Goal: Task Accomplishment & Management: Complete application form

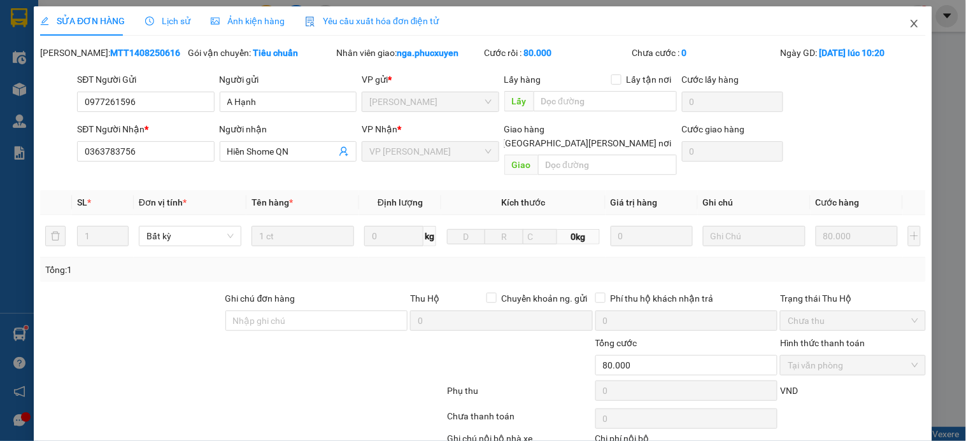
click at [911, 22] on icon "close" at bounding box center [914, 24] width 7 height 8
click at [902, 23] on div "nga.phucxuyen 7" at bounding box center [874, 16] width 112 height 22
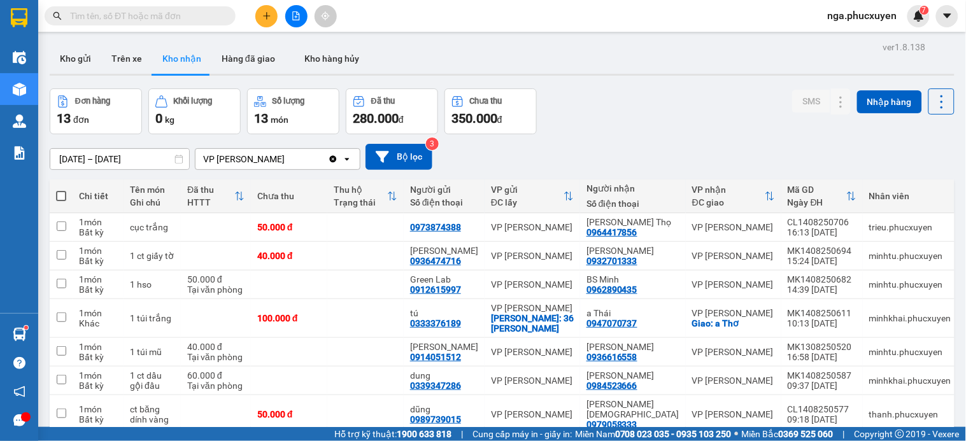
click at [283, 14] on div at bounding box center [296, 16] width 96 height 22
click at [289, 15] on button at bounding box center [296, 16] width 22 height 22
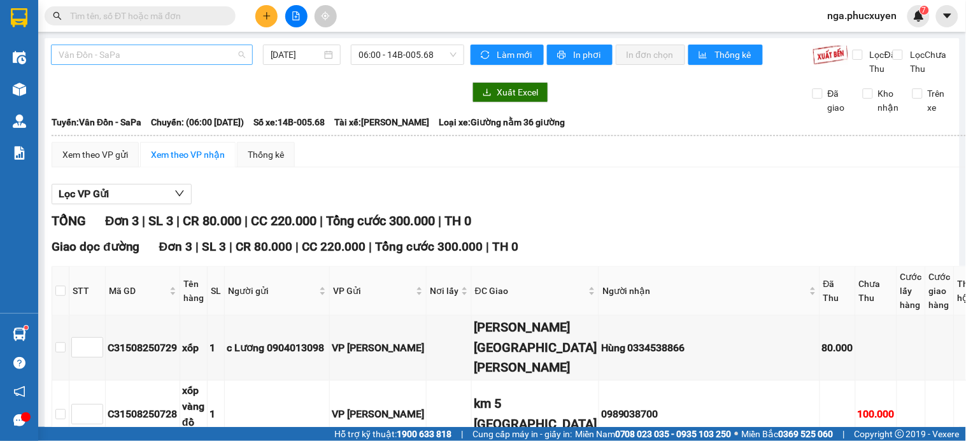
click at [198, 49] on span "Vân Đồn - SaPa" at bounding box center [152, 54] width 187 height 19
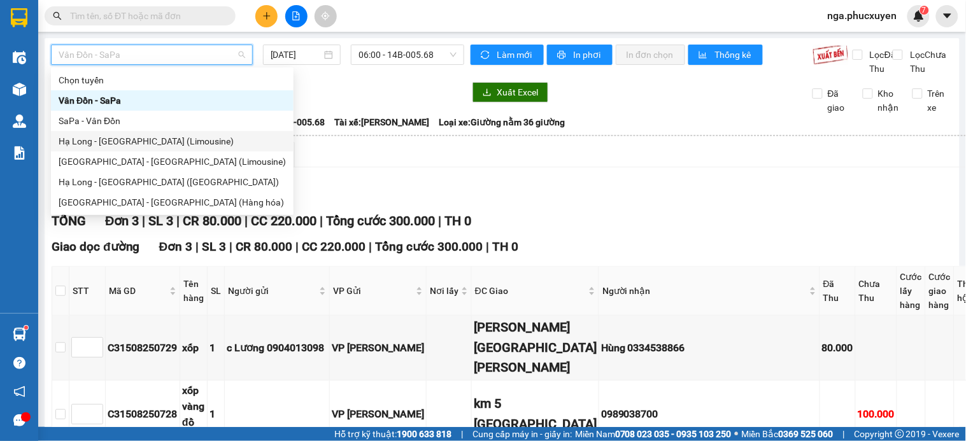
click at [171, 142] on div "Hạ Long - [GEOGRAPHIC_DATA] (Limousine)" at bounding box center [172, 141] width 227 height 14
type input "[DATE]"
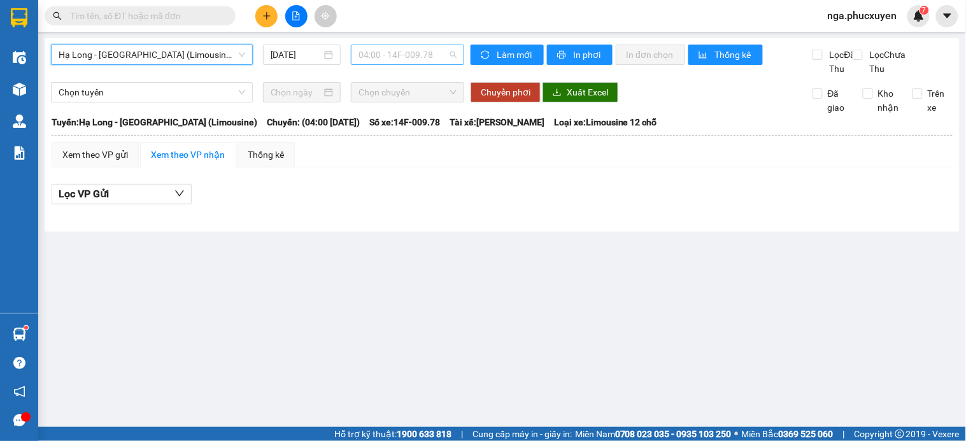
click at [437, 54] on span "04:00 - 14F-009.78" at bounding box center [408, 54] width 98 height 19
type input "52"
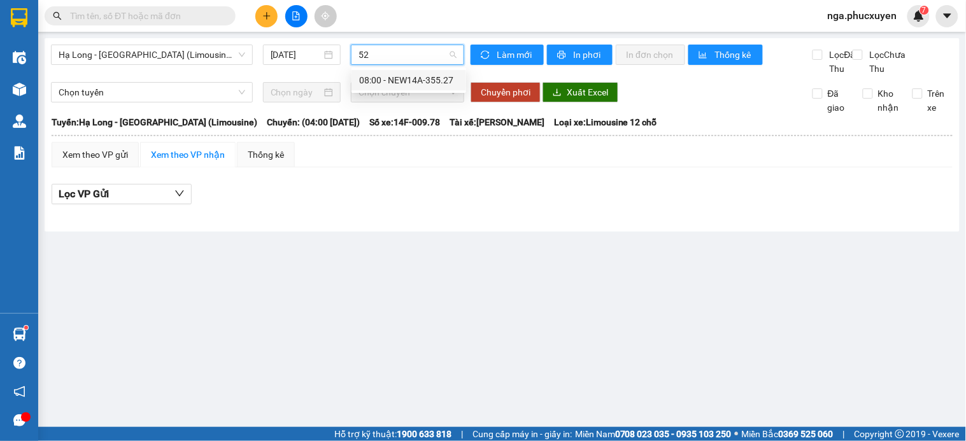
click at [442, 78] on div "08:00 - NEW14A-355.27" at bounding box center [408, 80] width 99 height 14
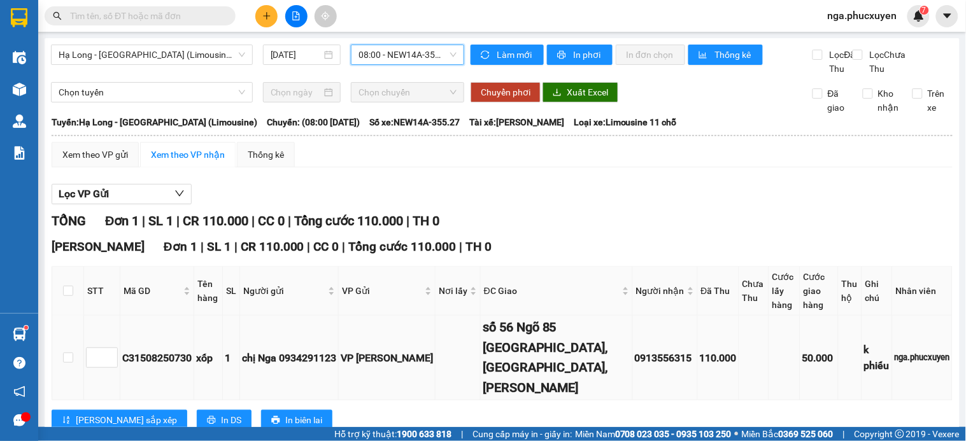
scroll to position [20, 0]
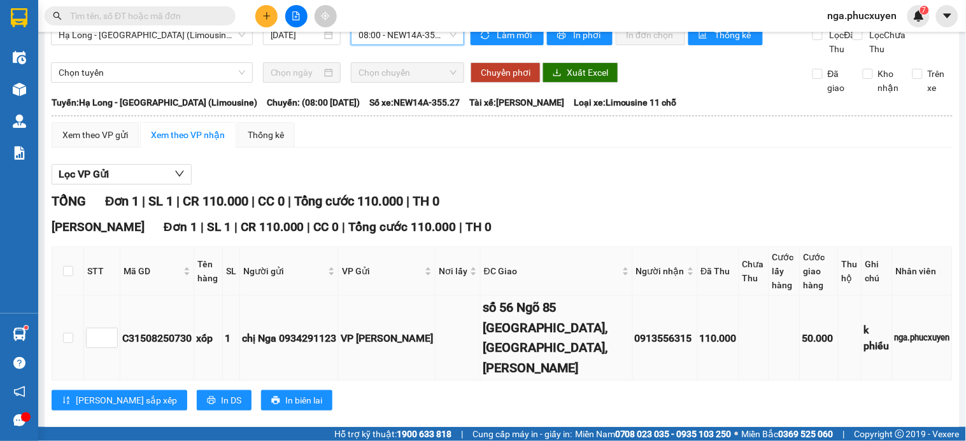
click at [153, 331] on div "C31508250730" at bounding box center [156, 339] width 69 height 16
copy div "C31508250730"
paste input "C31508250730"
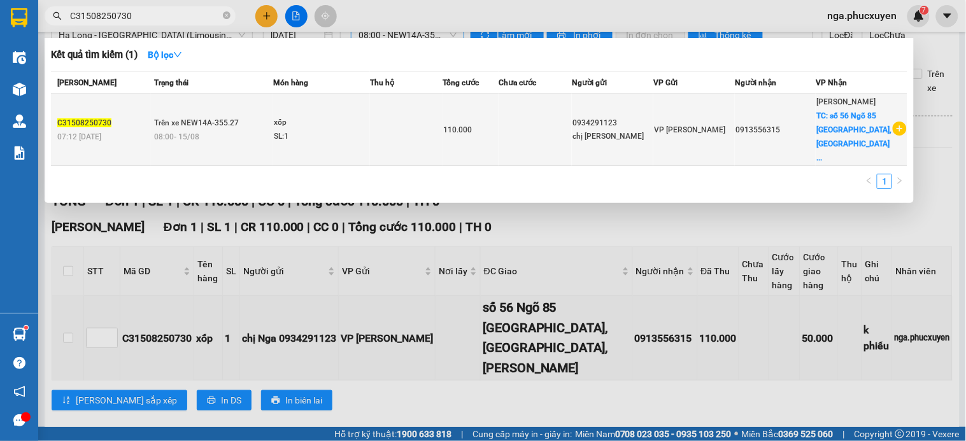
type input "C31508250730"
click at [406, 120] on td at bounding box center [406, 130] width 73 height 72
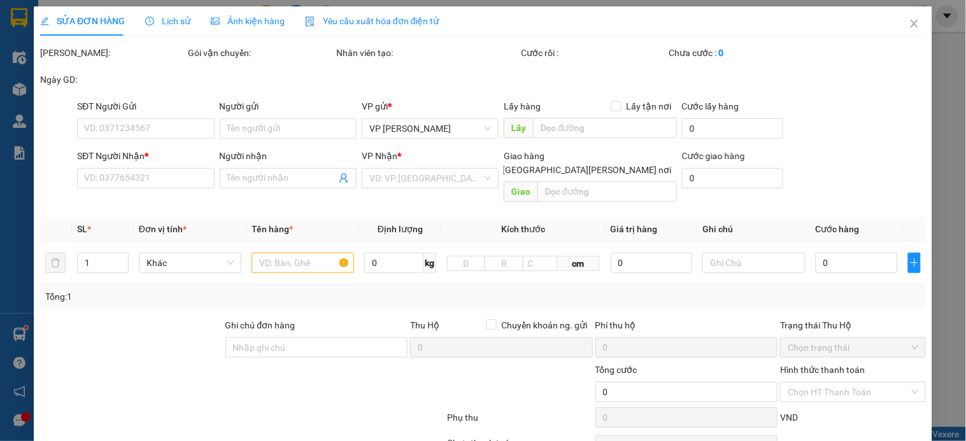
click at [446, 363] on div at bounding box center [520, 385] width 148 height 45
type input "0934291123"
type input "chị [PERSON_NAME]"
type input "0913556315"
checkbox input "true"
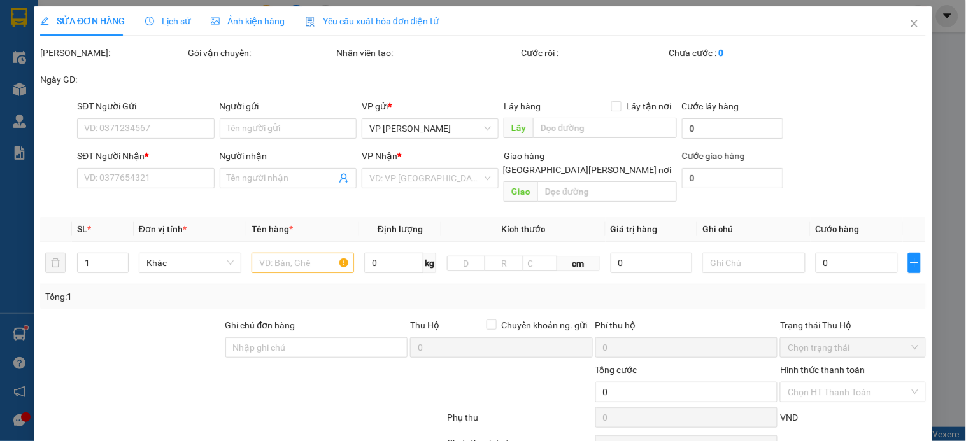
type input "số 56 Ngõ 85 [GEOGRAPHIC_DATA], [GEOGRAPHIC_DATA], [PERSON_NAME]"
type input "110.000"
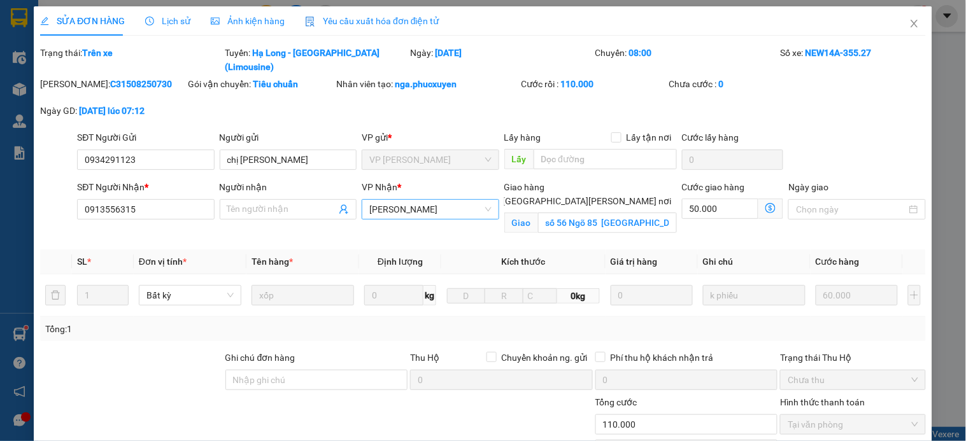
click at [448, 200] on span "[PERSON_NAME]" at bounding box center [430, 209] width 122 height 19
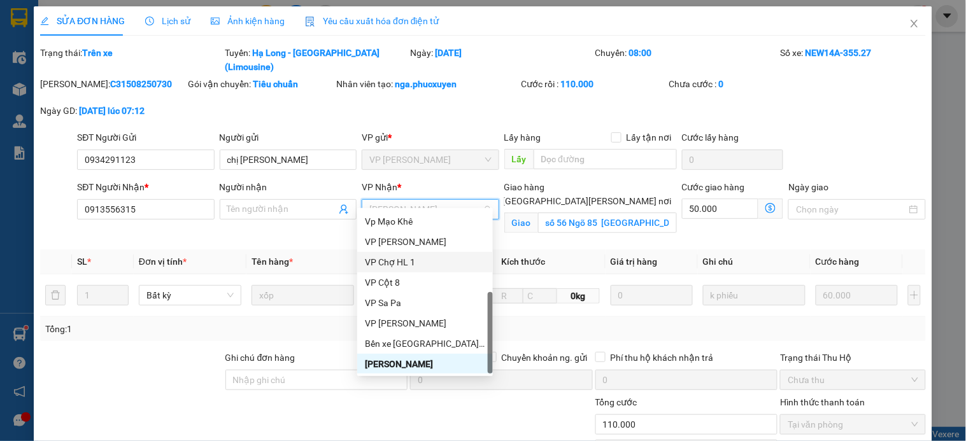
scroll to position [204, 0]
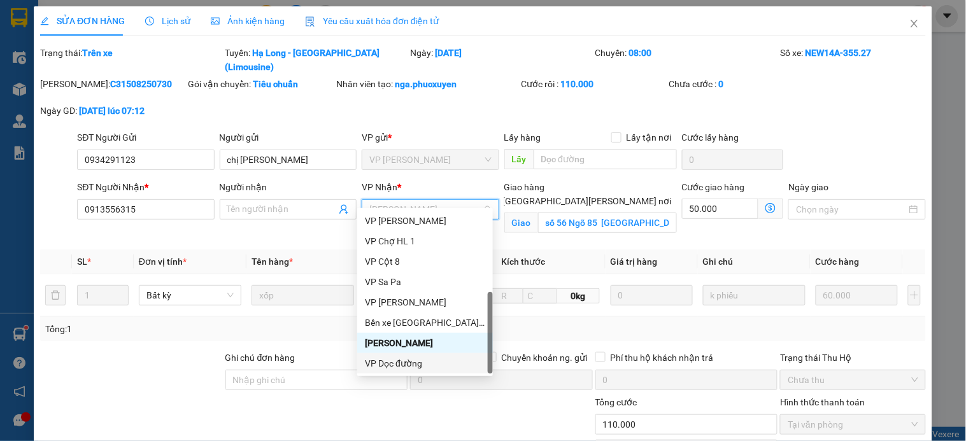
click at [448, 359] on div "VP Dọc đường" at bounding box center [425, 364] width 120 height 14
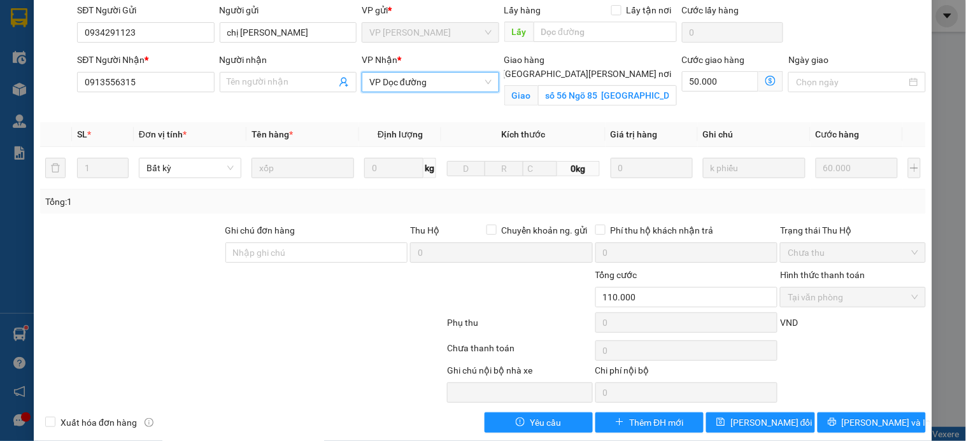
scroll to position [130, 0]
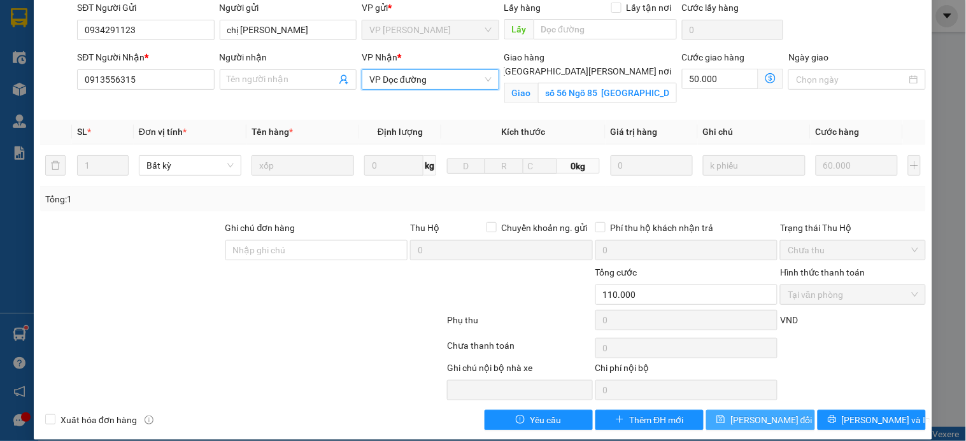
click at [739, 413] on span "[PERSON_NAME] đổi" at bounding box center [771, 420] width 82 height 14
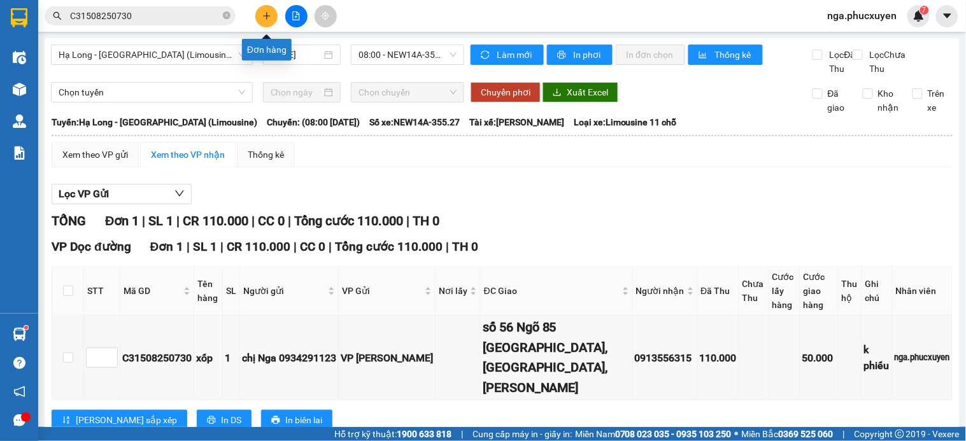
click at [262, 10] on button at bounding box center [266, 16] width 22 height 22
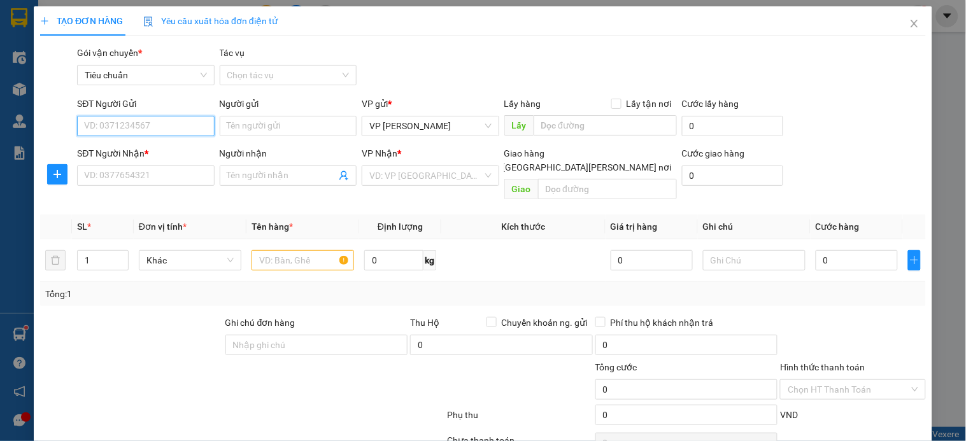
click at [183, 131] on input "SĐT Người Gửi" at bounding box center [145, 126] width 137 height 20
click at [183, 131] on input "1414" at bounding box center [145, 126] width 137 height 20
click at [155, 170] on div "0335821414 - [PERSON_NAME]" at bounding box center [146, 172] width 125 height 14
type input "0335821414"
type input "[PERSON_NAME]"
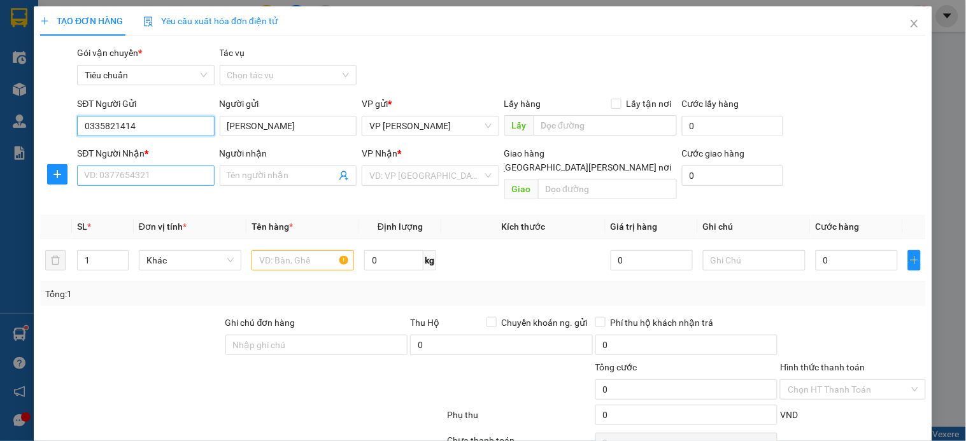
type input "0335821414"
click at [153, 177] on input "SĐT Người Nhận *" at bounding box center [145, 176] width 137 height 20
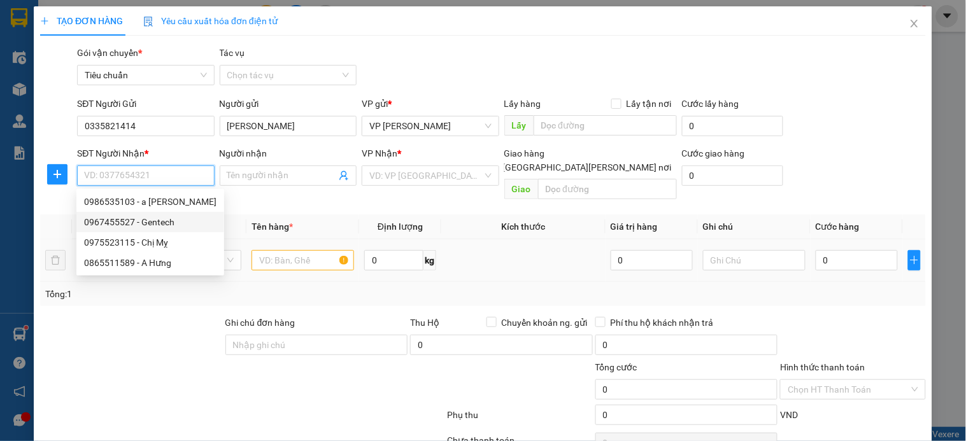
drag, startPoint x: 157, startPoint y: 217, endPoint x: 277, endPoint y: 262, distance: 128.8
click at [166, 220] on div "0967455527 - Gentech" at bounding box center [150, 222] width 132 height 14
type input "0967455527"
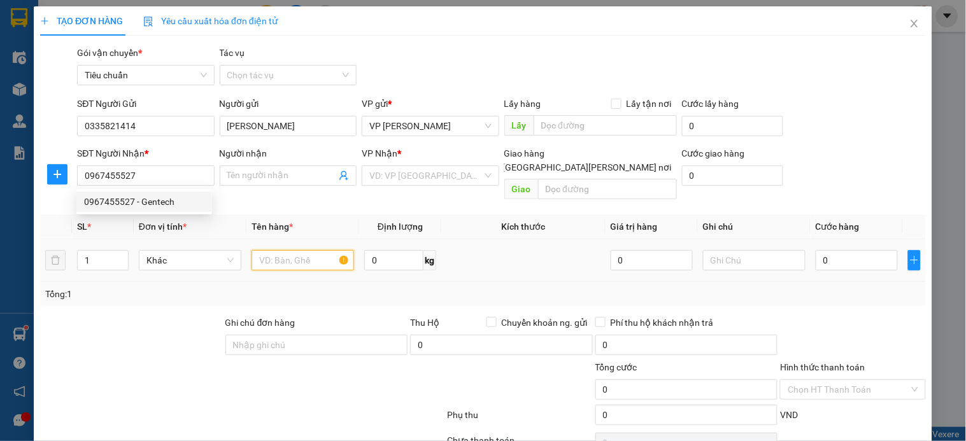
type input "Gentech"
click at [310, 252] on input "text" at bounding box center [303, 260] width 103 height 20
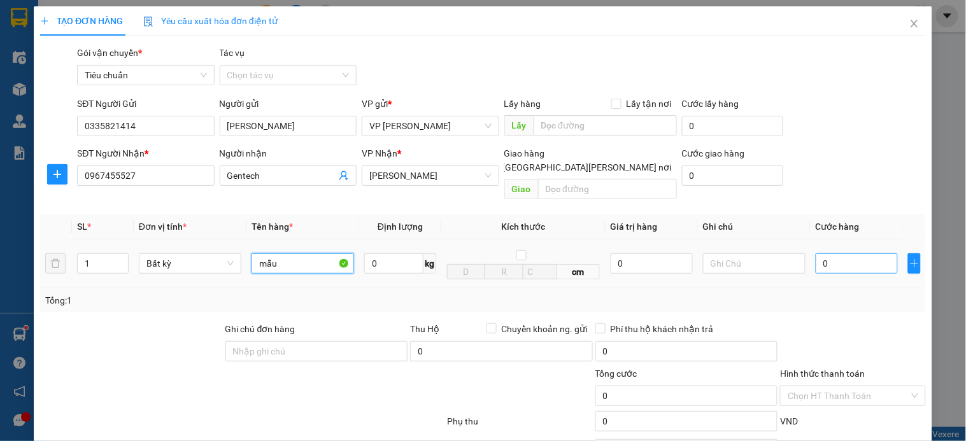
type input "mẫu"
click at [839, 253] on input "0" at bounding box center [857, 263] width 82 height 20
type input "5"
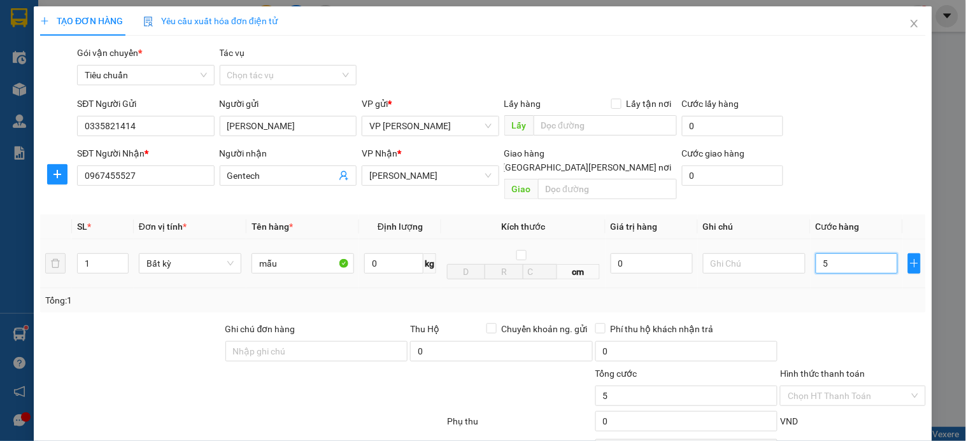
type input "50"
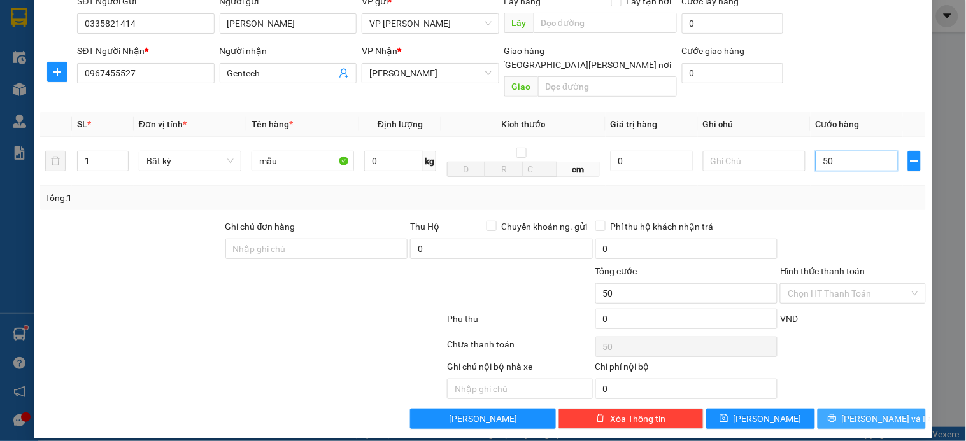
scroll to position [103, 0]
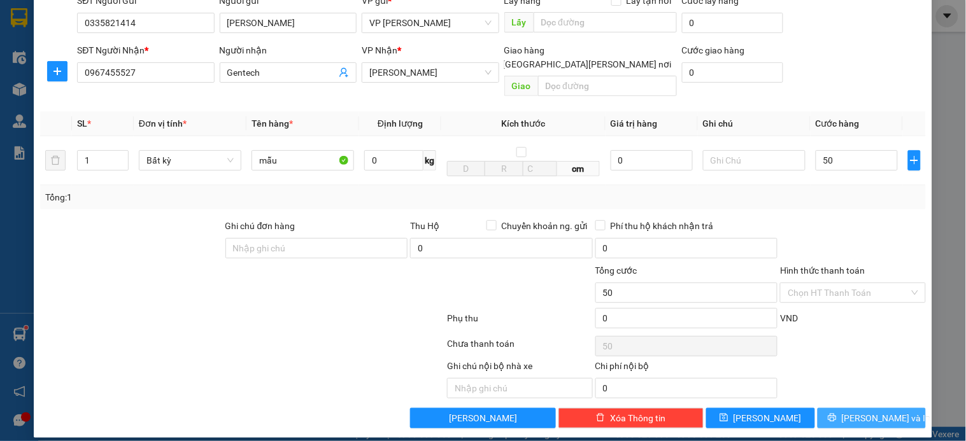
click at [876, 412] on span "[PERSON_NAME] và In" at bounding box center [886, 418] width 89 height 14
type input "50.000"
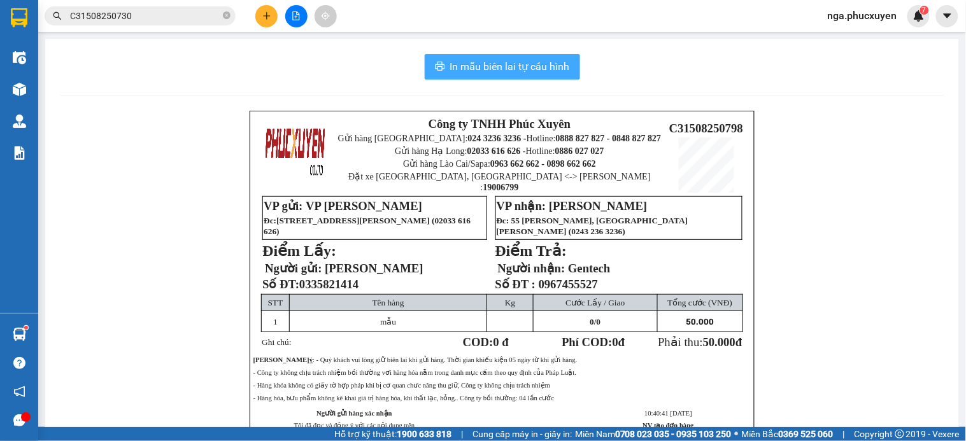
click at [493, 65] on span "In mẫu biên lai tự cấu hình" at bounding box center [510, 67] width 120 height 16
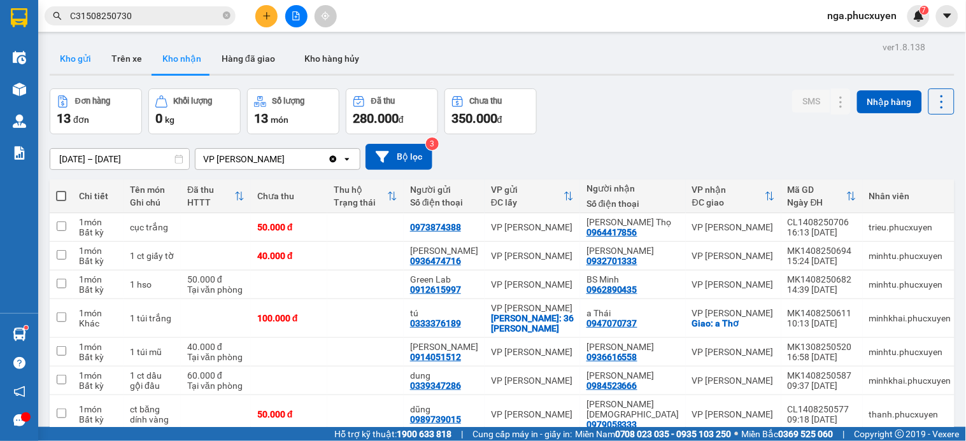
click at [75, 56] on button "Kho gửi" at bounding box center [76, 58] width 52 height 31
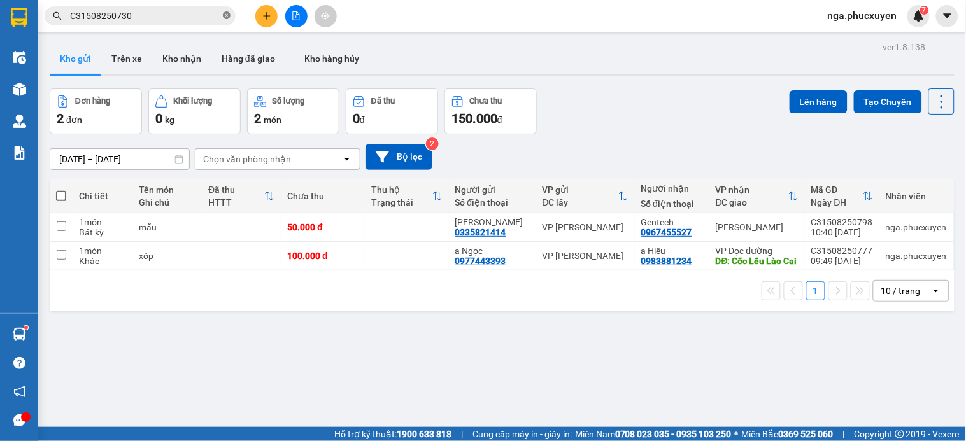
click at [227, 14] on icon "close-circle" at bounding box center [227, 15] width 8 height 8
click at [875, 226] on icon at bounding box center [879, 227] width 9 height 9
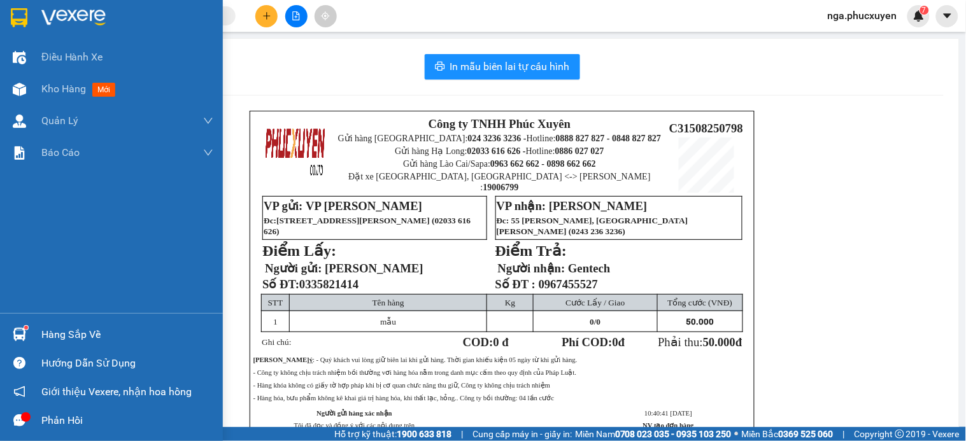
click at [22, 5] on div at bounding box center [111, 20] width 223 height 41
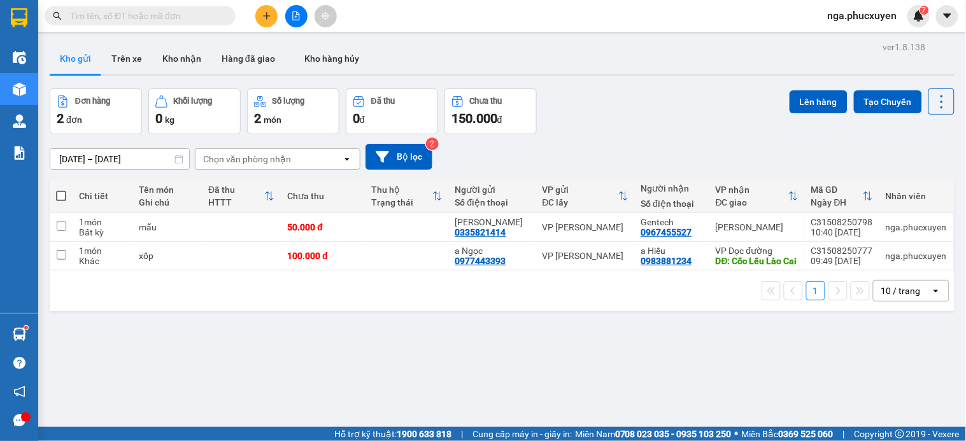
click at [264, 20] on button at bounding box center [266, 16] width 22 height 22
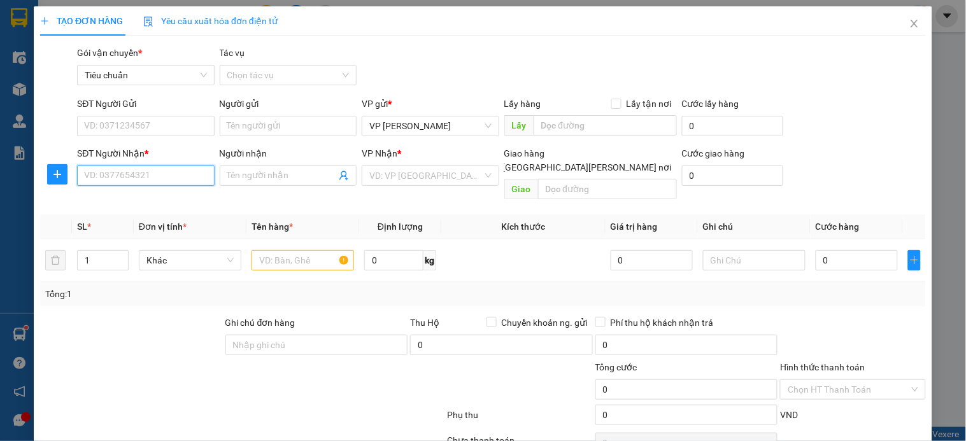
click at [185, 182] on input "SĐT Người Nhận *" at bounding box center [145, 176] width 137 height 20
click at [164, 201] on div "0566269999 - c [PERSON_NAME]" at bounding box center [150, 202] width 132 height 14
type input "0566269999"
type input "c Hiền"
type input "Lào Cai"
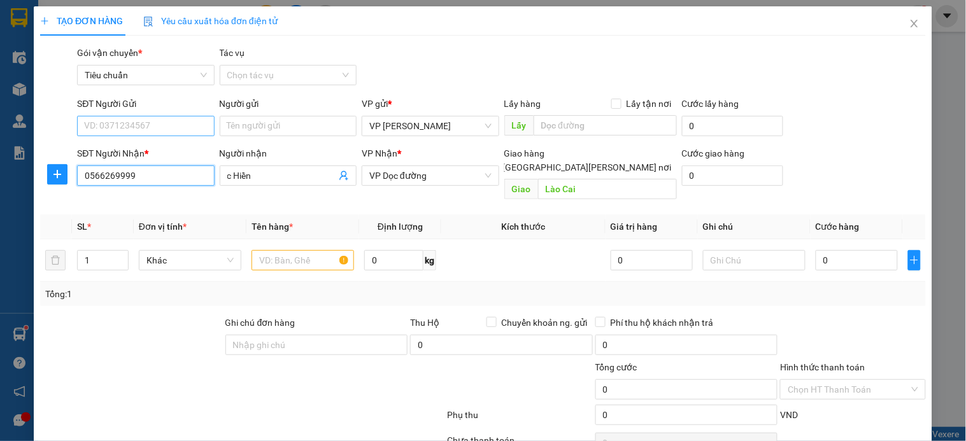
type input "0566269999"
click at [169, 122] on input "SĐT Người Gửi" at bounding box center [145, 126] width 137 height 20
click at [312, 155] on div "Người nhận" at bounding box center [288, 153] width 137 height 14
click at [312, 169] on input "c Hiền" at bounding box center [281, 176] width 109 height 14
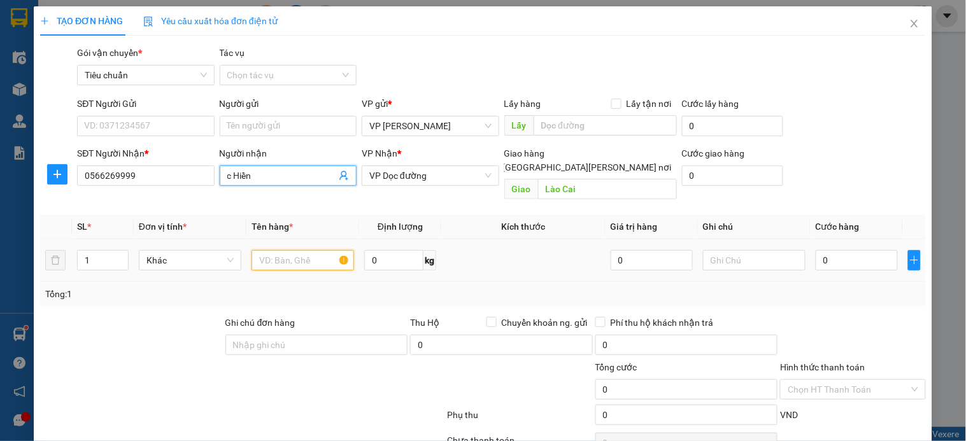
click at [290, 250] on input "text" at bounding box center [303, 260] width 103 height 20
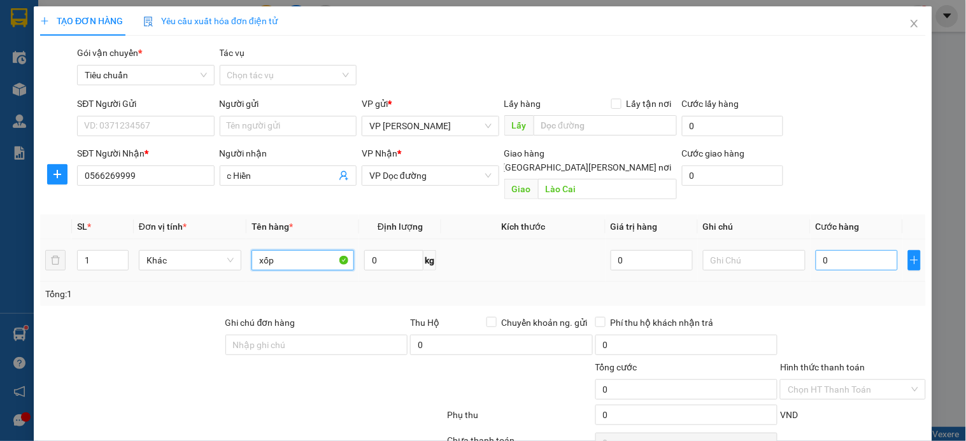
type input "xốp"
type input "1"
type input "15"
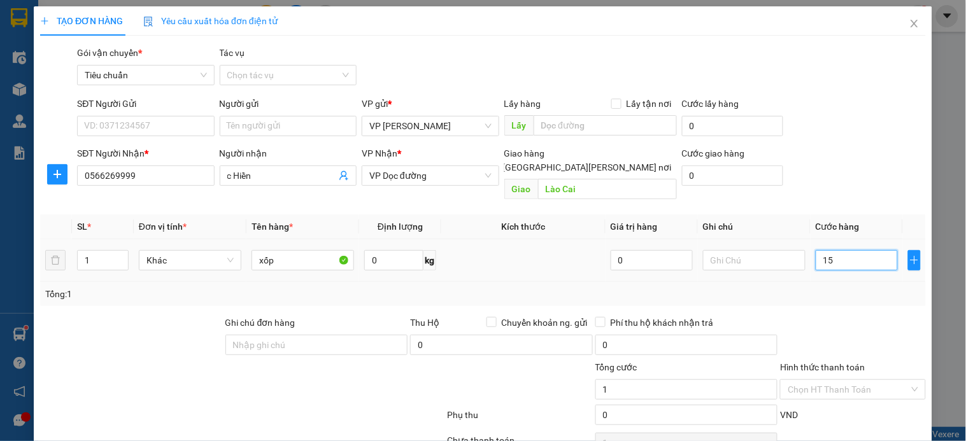
type input "15"
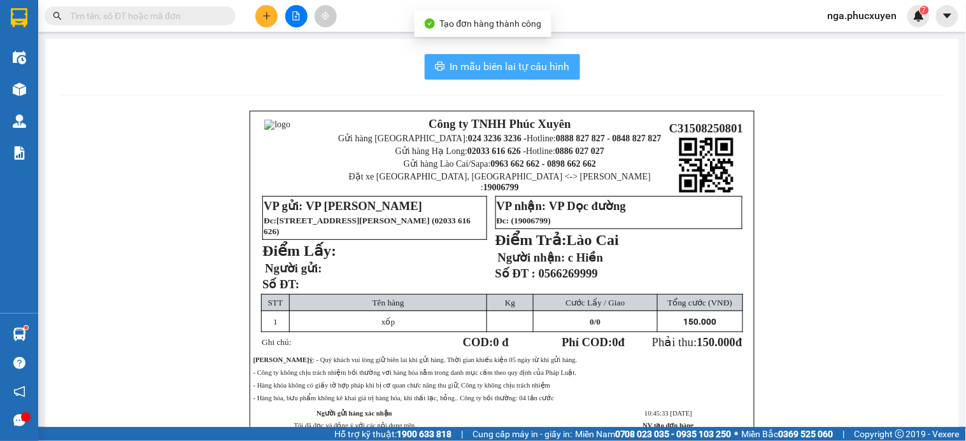
click at [481, 64] on span "In mẫu biên lai tự cấu hình" at bounding box center [510, 67] width 120 height 16
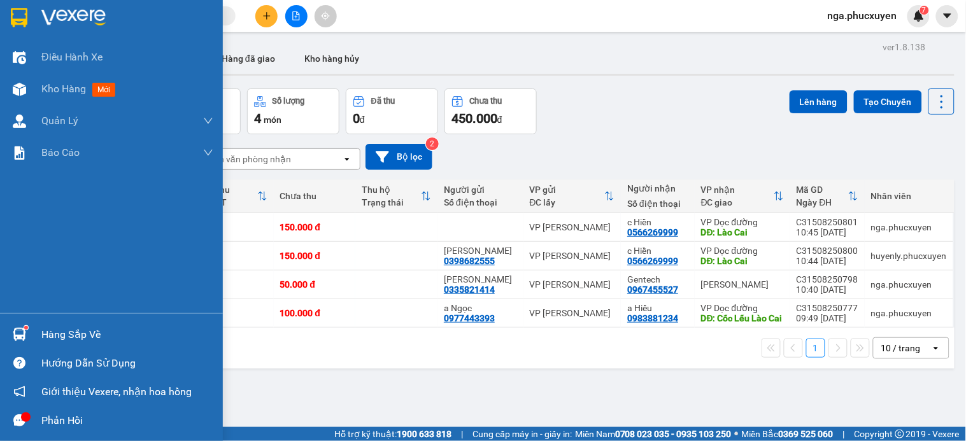
drag, startPoint x: 24, startPoint y: 329, endPoint x: 71, endPoint y: 336, distance: 47.0
click at [24, 329] on sup at bounding box center [26, 328] width 4 height 4
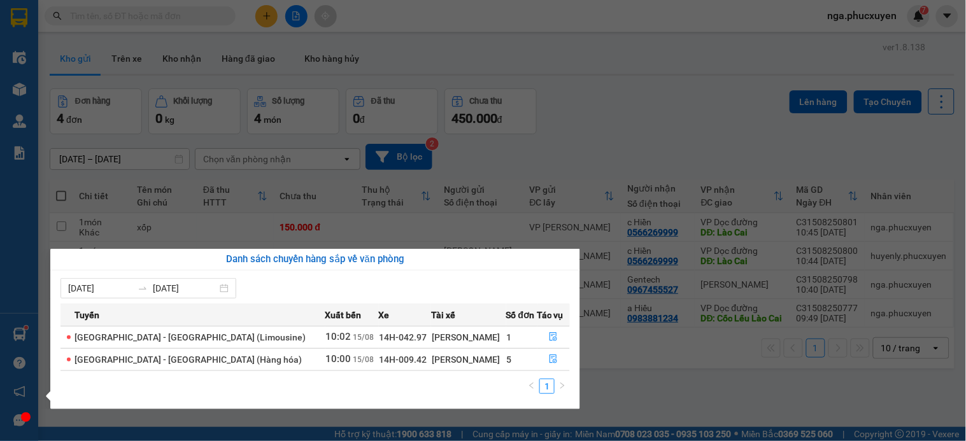
click at [644, 90] on section "Kết quả [PERSON_NAME] ( 1 ) Bộ lọc Mã ĐH Trạng thái Món hàng Thu hộ [PERSON_NAM…" at bounding box center [483, 220] width 966 height 441
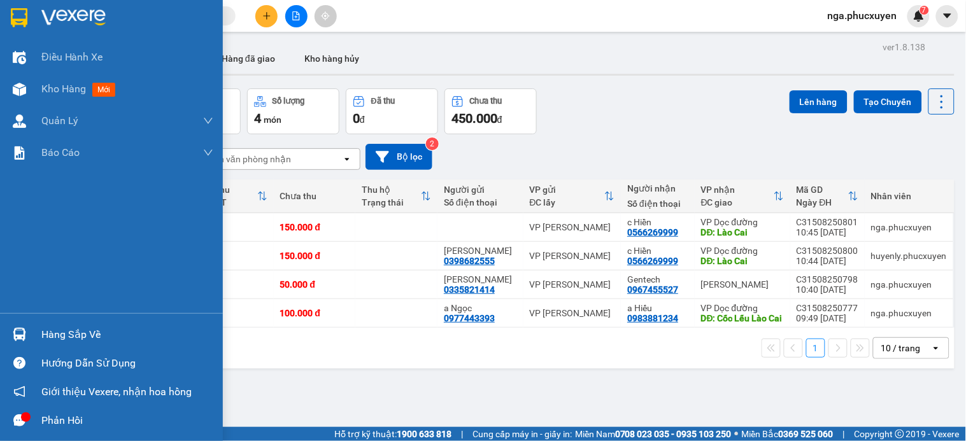
click at [24, 15] on img at bounding box center [19, 17] width 17 height 19
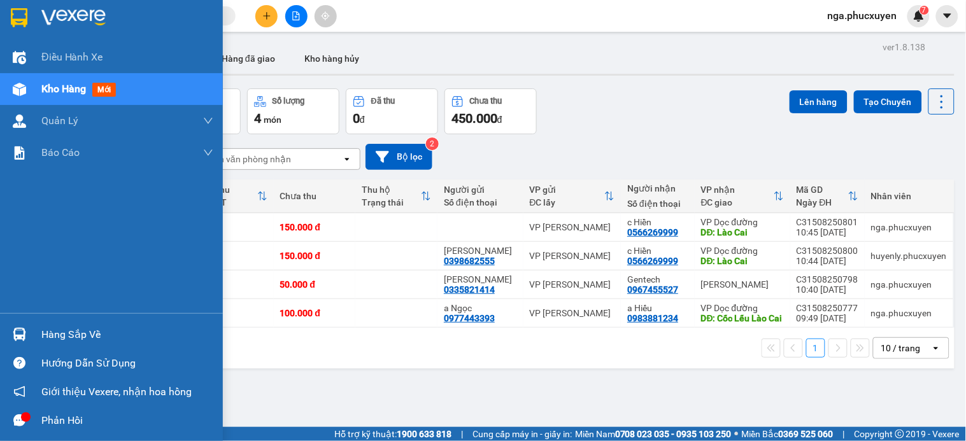
click at [60, 15] on img at bounding box center [73, 17] width 64 height 19
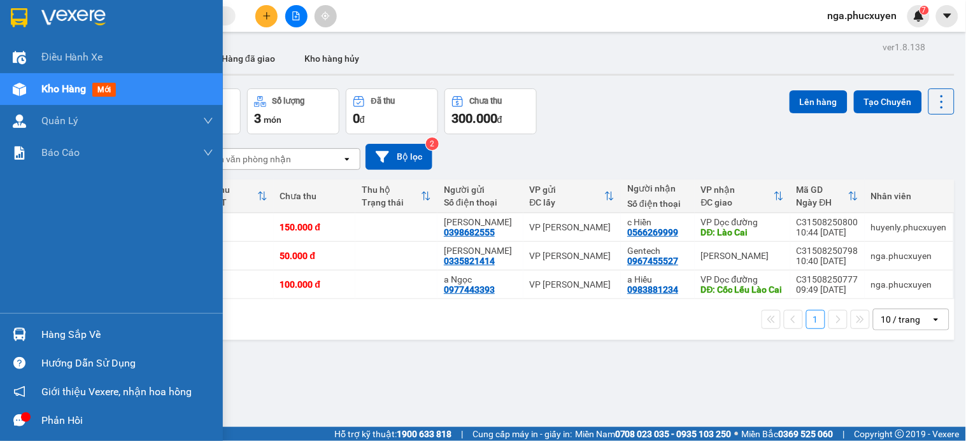
click at [27, 18] on img at bounding box center [19, 17] width 17 height 19
